Goal: Ask a question

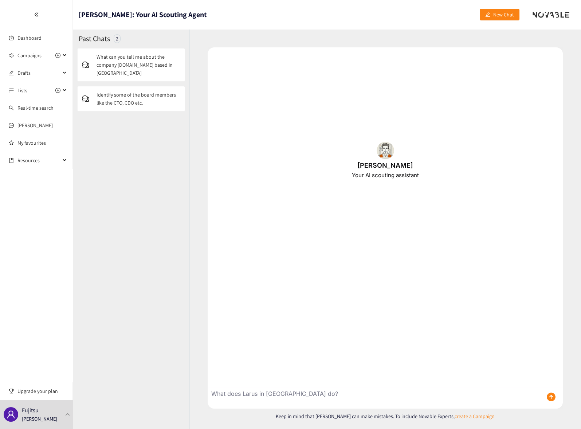
type textarea "What does Larus in [GEOGRAPHIC_DATA] do?"
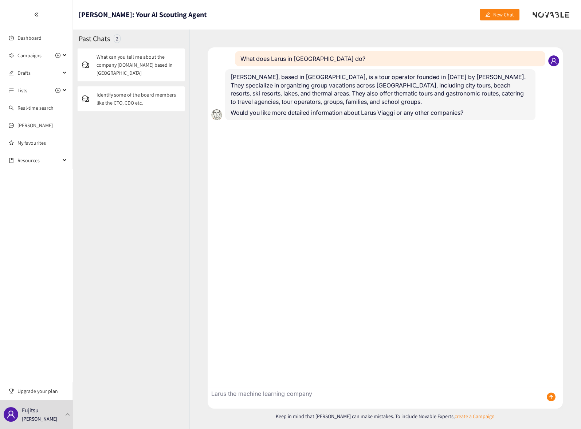
type textarea "Larus the machine learning company"
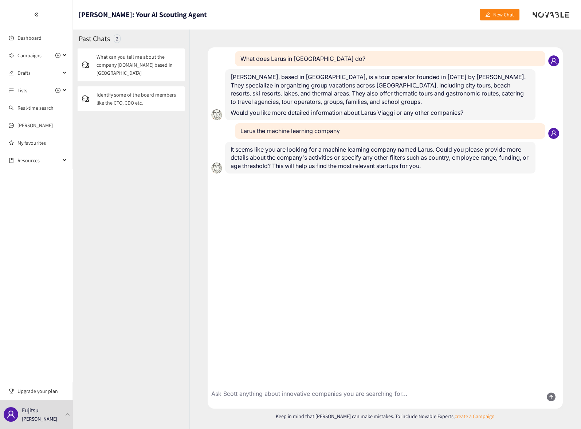
click at [253, 393] on textarea "Ask Scott anything about innovative companies you are searching for..." at bounding box center [373, 398] width 330 height 22
paste textarea "[URL][DOMAIN_NAME]"
type textarea "[URL][DOMAIN_NAME]"
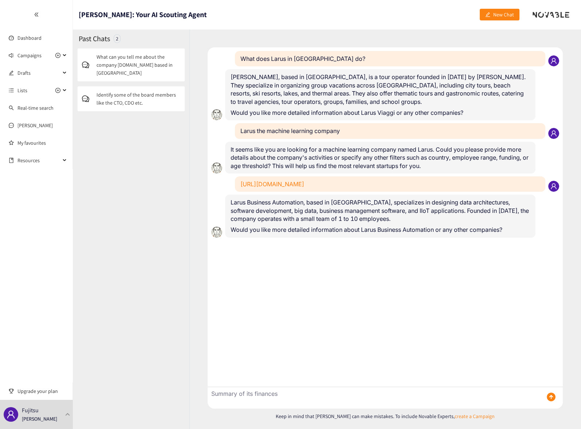
type textarea "Summary of its finances"
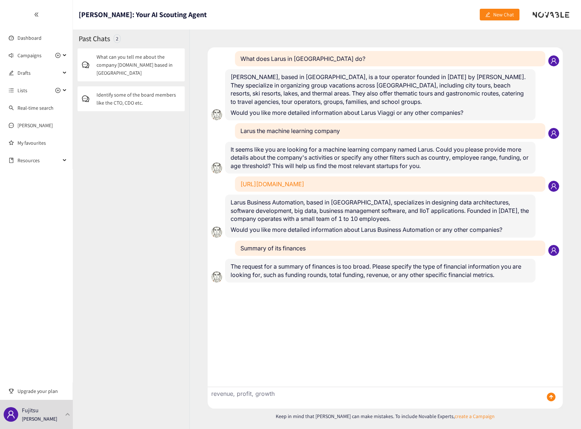
type textarea "revenue, profit, growth"
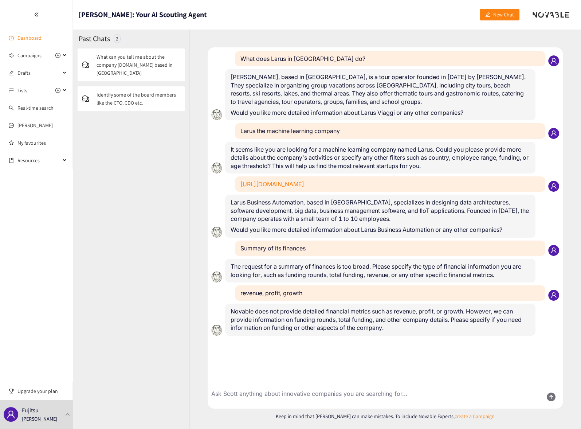
click at [25, 41] on link "Dashboard" at bounding box center [29, 38] width 24 height 7
